Goal: Check status: Check status

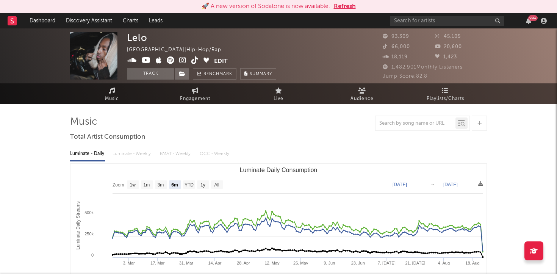
select select "6m"
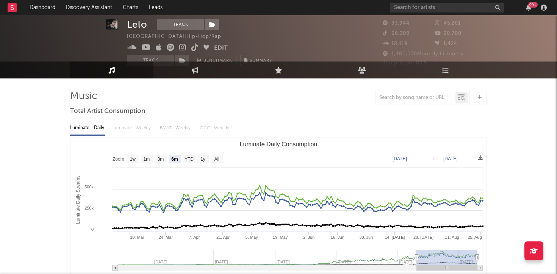
scroll to position [14, 0]
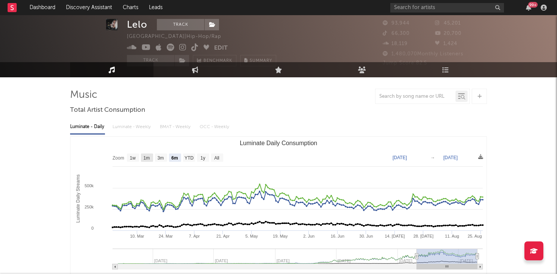
click at [149, 159] on text "1m" at bounding box center [147, 157] width 6 height 5
select select "1m"
type input "[DATE]"
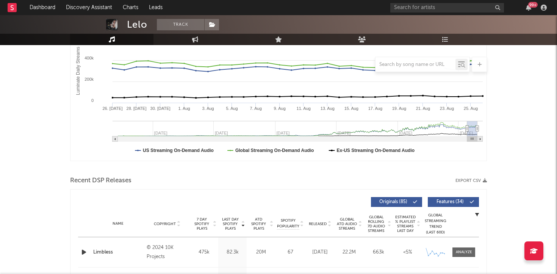
scroll to position [0, 0]
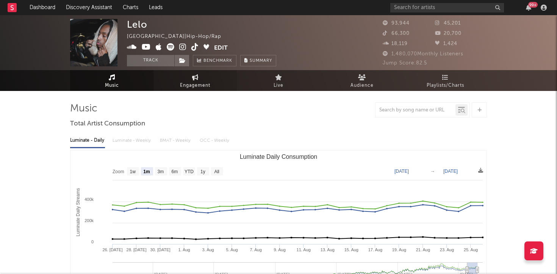
click at [194, 81] on span "Engagement" at bounding box center [195, 85] width 30 height 9
select select "1w"
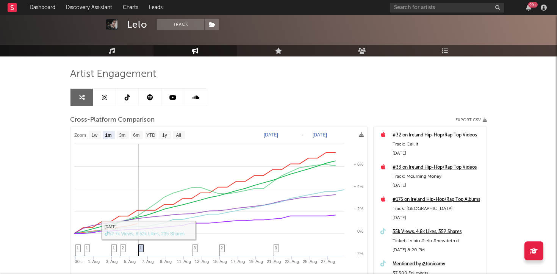
scroll to position [37, 0]
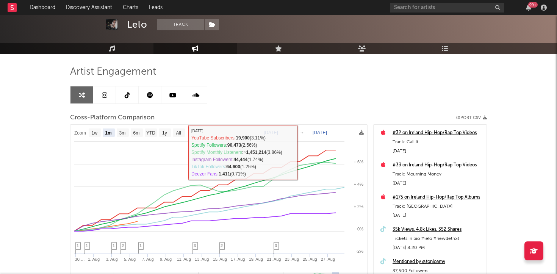
click at [130, 136] on rect at bounding box center [218, 224] width 297 height 198
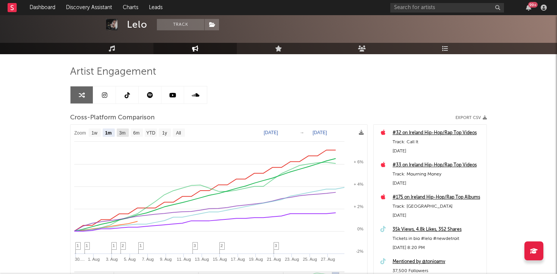
click at [126, 135] on rect at bounding box center [123, 132] width 12 height 8
select select "3m"
type input "[DATE]"
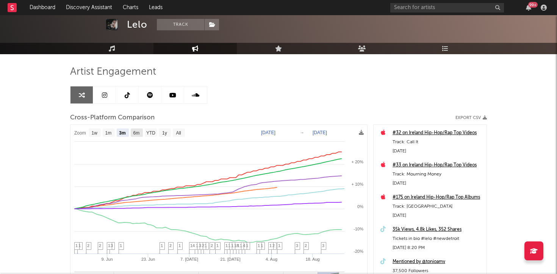
click at [138, 134] on text "6m" at bounding box center [136, 132] width 6 height 5
select select "6m"
type input "[DATE]"
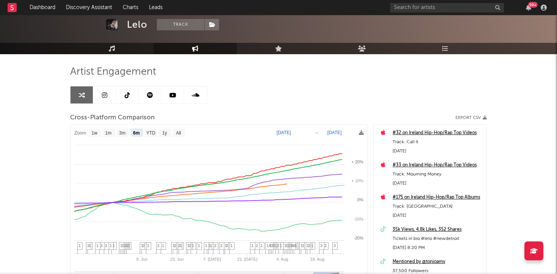
select select "6m"
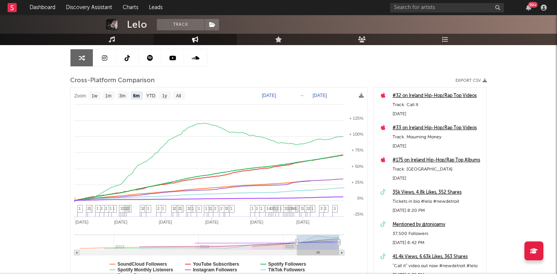
scroll to position [0, 0]
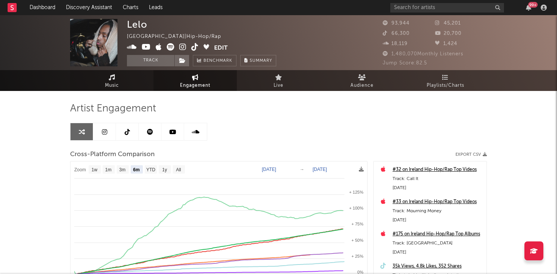
click at [129, 90] on link "Music" at bounding box center [111, 80] width 83 height 21
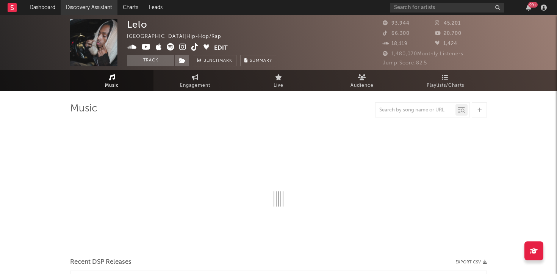
select select "6m"
